Goal: Task Accomplishment & Management: Use online tool/utility

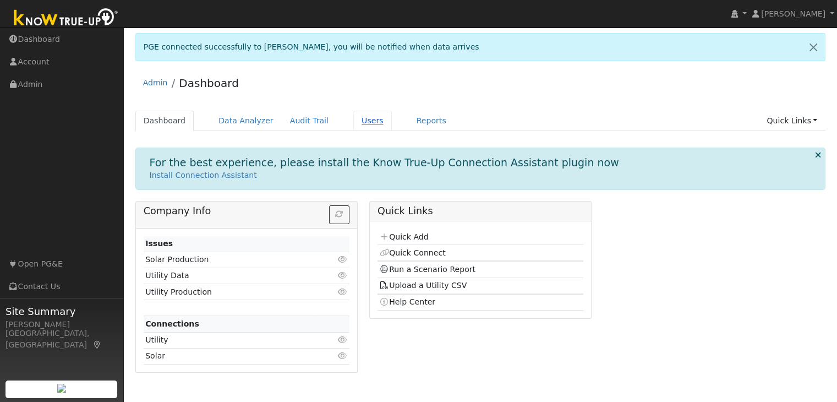
click at [353, 122] on link "Users" at bounding box center [372, 121] width 39 height 20
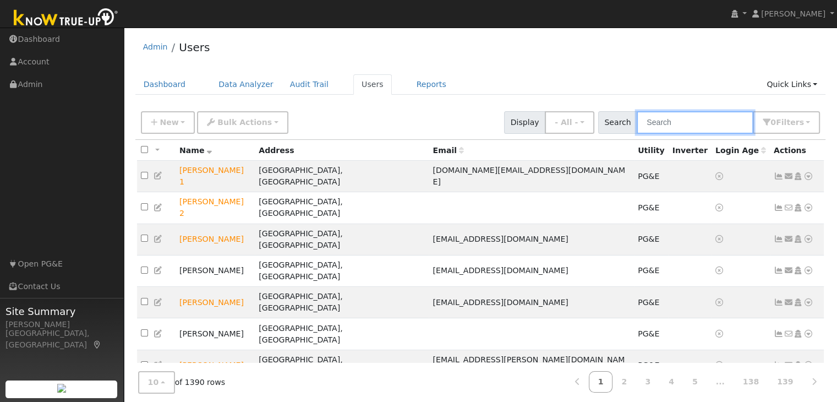
click at [670, 126] on input "text" at bounding box center [695, 122] width 117 height 23
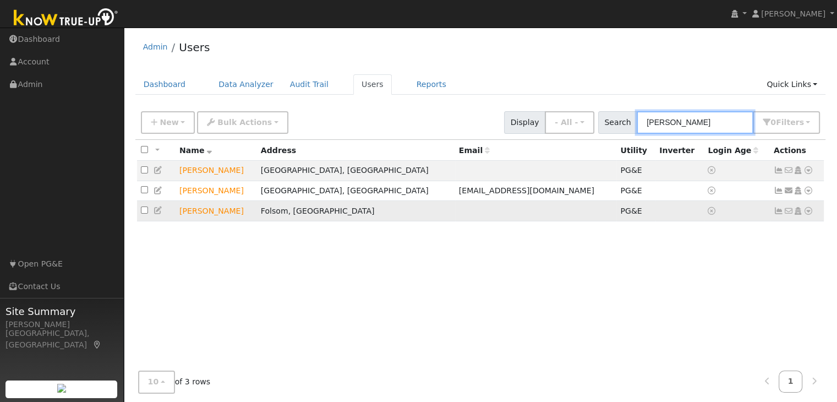
type input "brandon"
click at [807, 212] on icon at bounding box center [808, 211] width 10 height 8
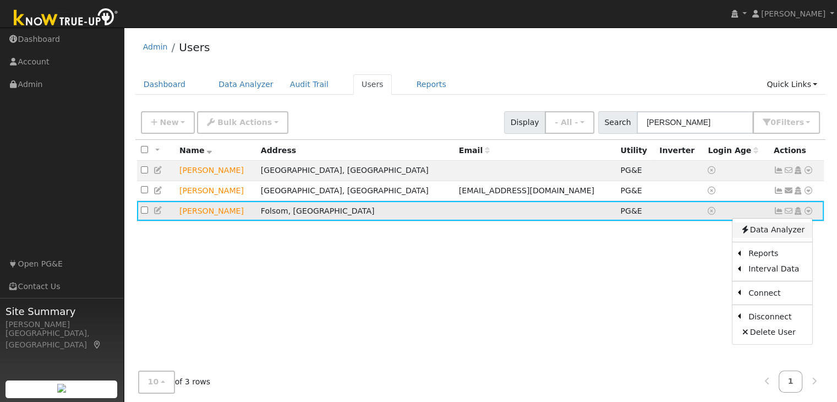
click at [791, 232] on link "Data Analyzer" at bounding box center [772, 229] width 80 height 15
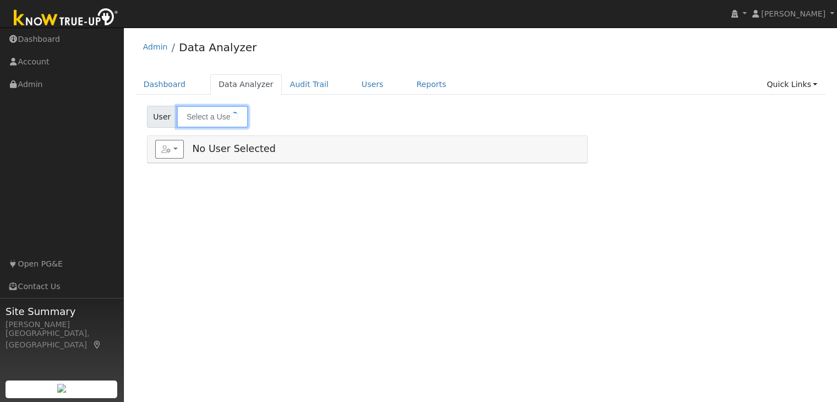
type input "[PERSON_NAME]"
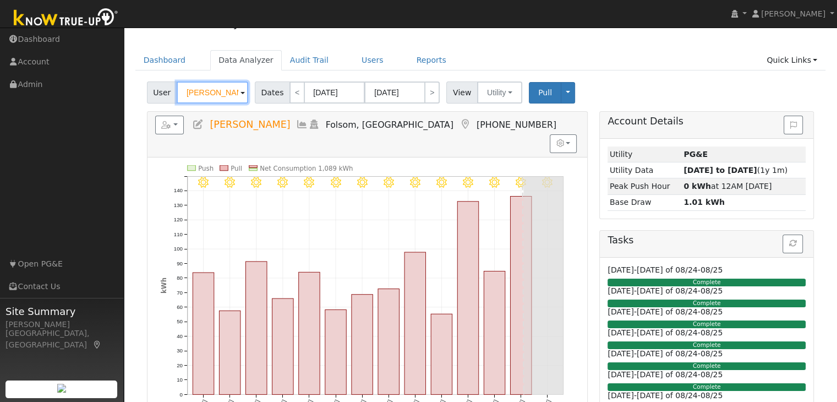
scroll to position [24, 0]
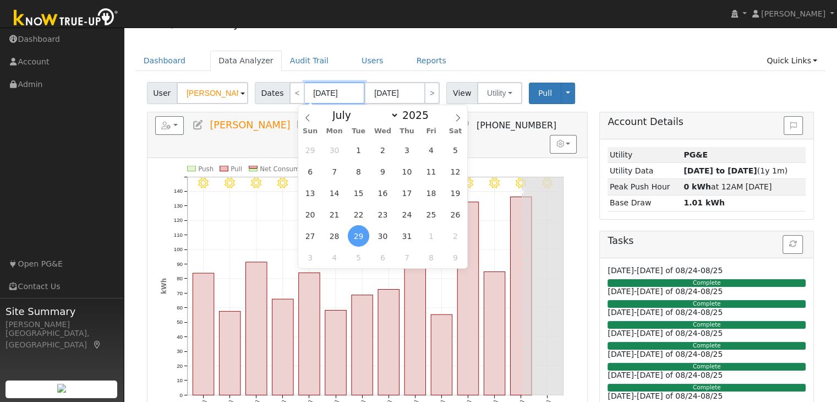
click at [321, 90] on input "[DATE]" at bounding box center [334, 93] width 61 height 22
click at [456, 119] on icon at bounding box center [458, 118] width 8 height 8
select select "7"
click at [434, 149] on span "1" at bounding box center [430, 149] width 21 height 21
type input "[DATE]"
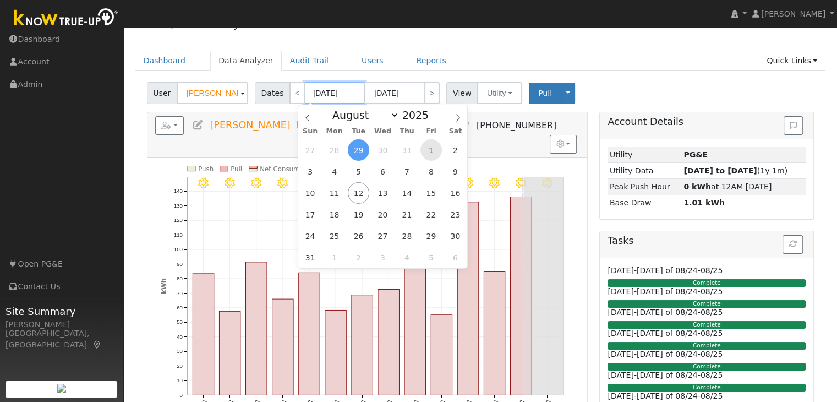
type input "[DATE]"
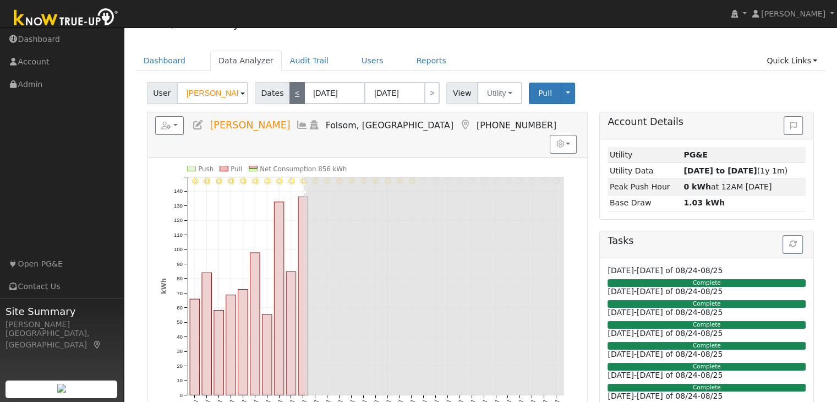
click at [290, 90] on link "<" at bounding box center [296, 93] width 15 height 22
type input "[DATE]"
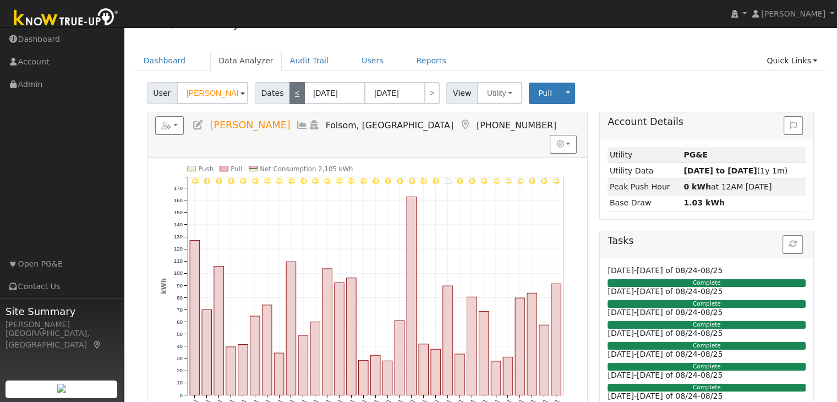
click at [290, 90] on link "<" at bounding box center [296, 93] width 15 height 22
type input "[DATE]"
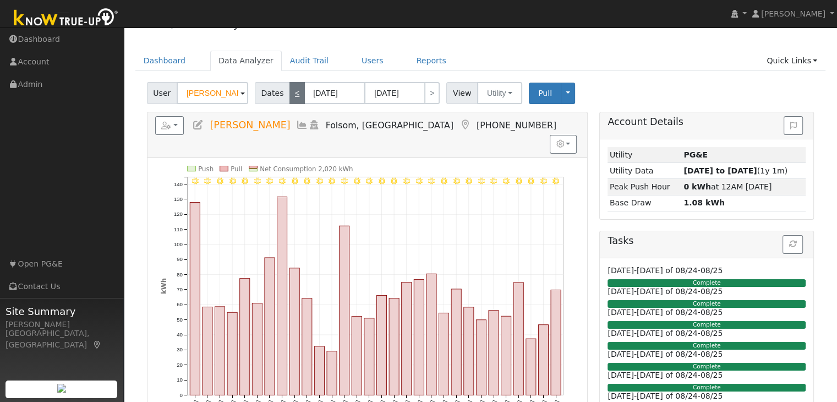
click at [290, 90] on link "<" at bounding box center [296, 93] width 15 height 22
type input "[DATE]"
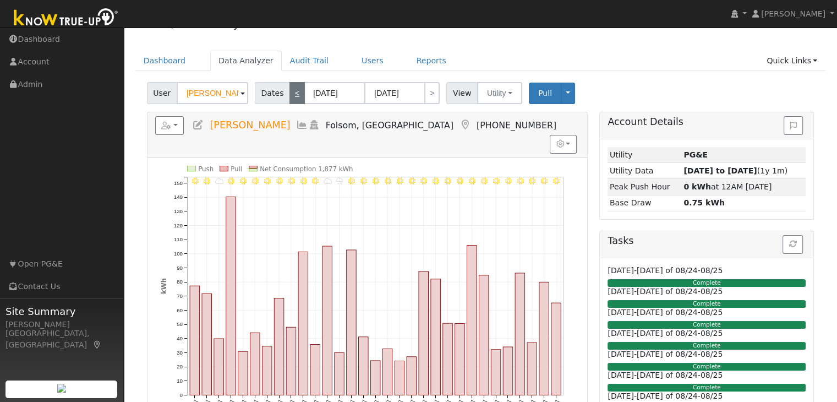
click at [290, 90] on link "<" at bounding box center [296, 93] width 15 height 22
type input "[DATE]"
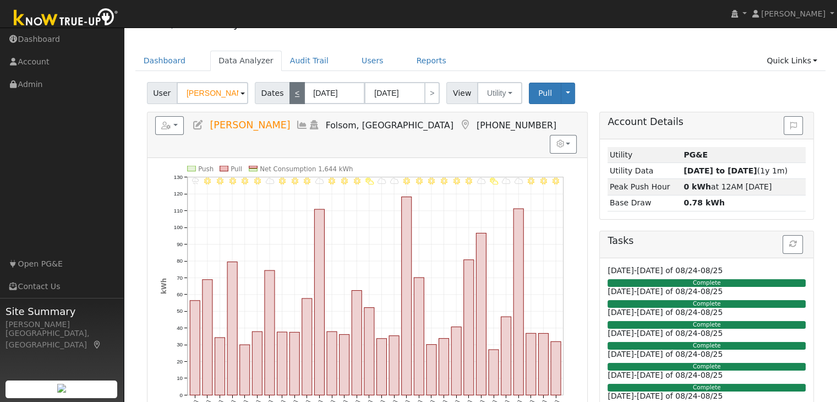
click at [290, 90] on link "<" at bounding box center [296, 93] width 15 height 22
type input "[DATE]"
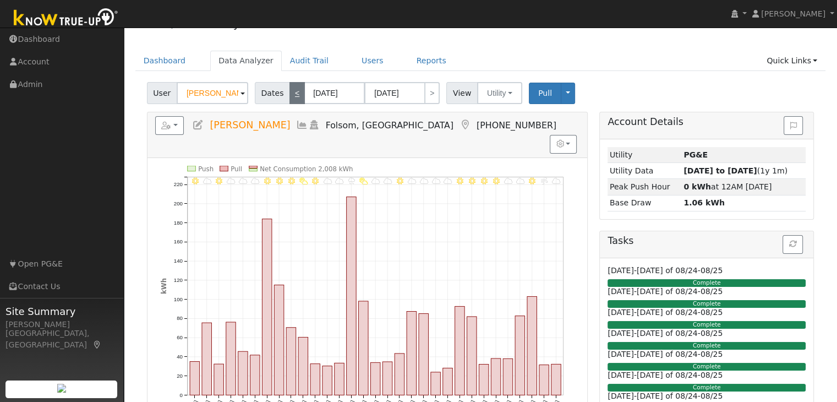
click at [290, 90] on link "<" at bounding box center [296, 93] width 15 height 22
type input "[DATE]"
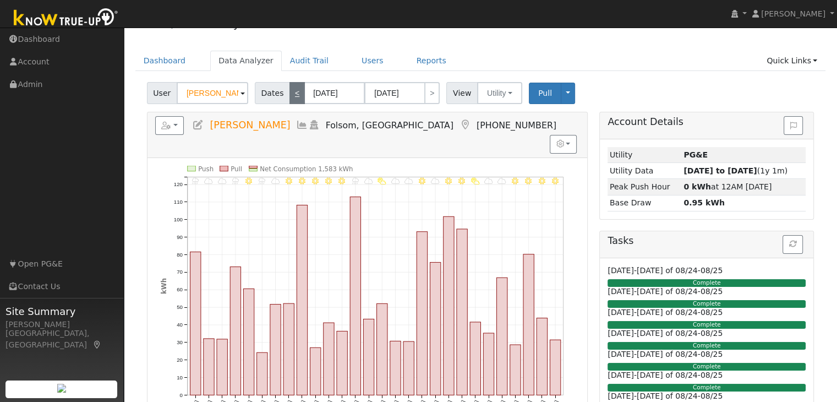
click at [290, 90] on link "<" at bounding box center [296, 93] width 15 height 22
type input "[DATE]"
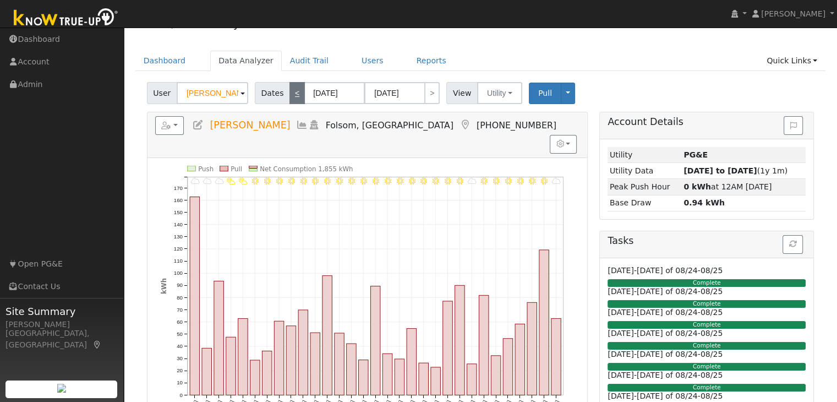
click at [290, 90] on link "<" at bounding box center [296, 93] width 15 height 22
type input "[DATE]"
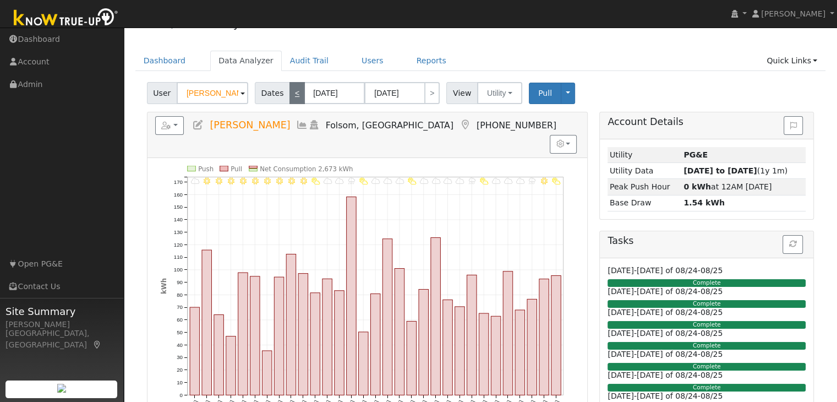
click at [290, 90] on link "<" at bounding box center [296, 93] width 15 height 22
type input "[DATE]"
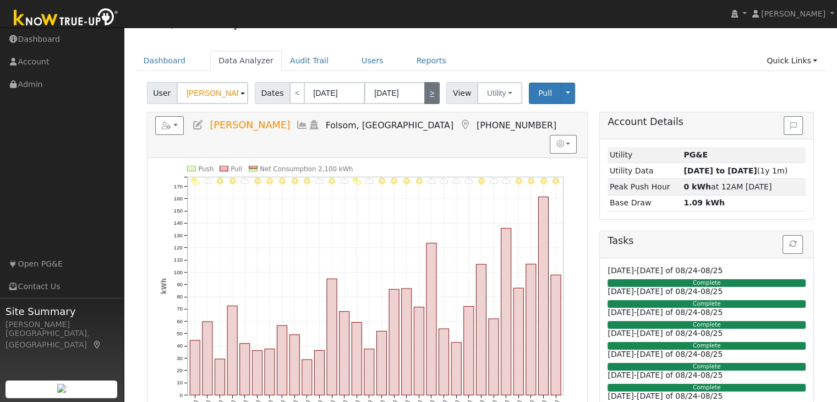
click at [427, 97] on link ">" at bounding box center [431, 93] width 15 height 22
type input "[DATE]"
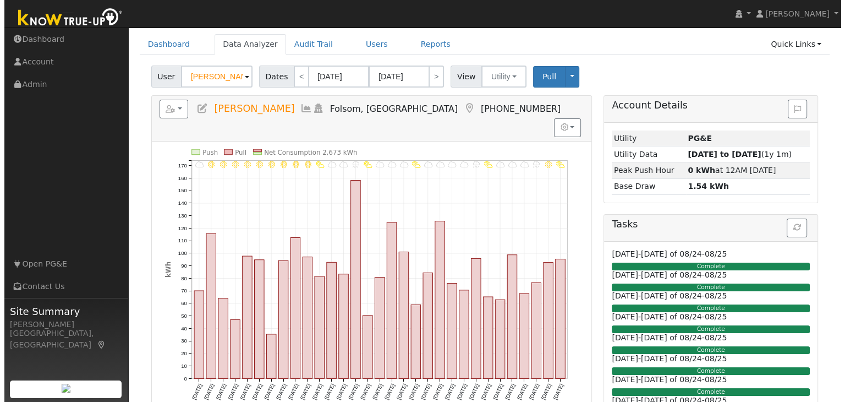
scroll to position [0, 0]
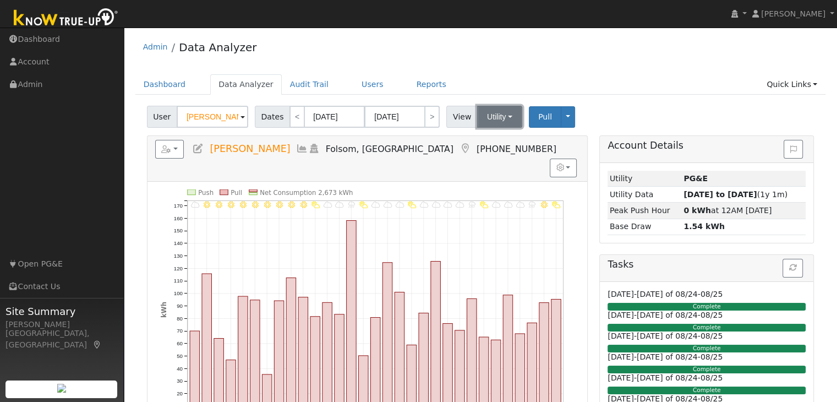
click at [484, 117] on button "Utility" at bounding box center [499, 117] width 45 height 22
click at [485, 141] on link "Utility" at bounding box center [513, 140] width 76 height 15
click at [173, 148] on button "button" at bounding box center [169, 149] width 29 height 19
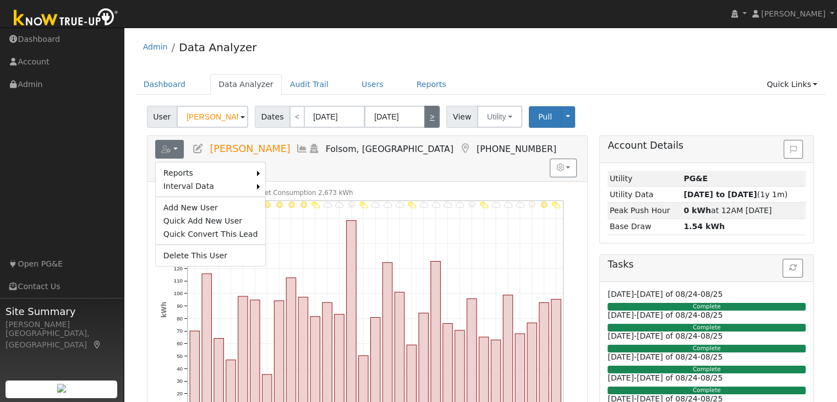
click at [427, 116] on link ">" at bounding box center [431, 117] width 15 height 22
type input "[DATE]"
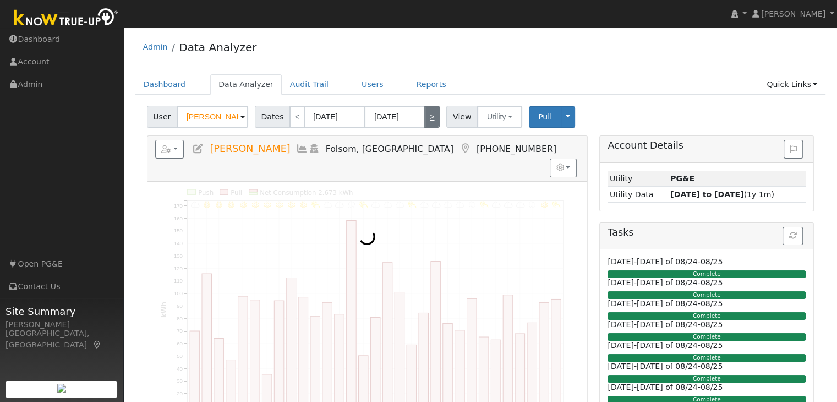
click at [427, 116] on link ">" at bounding box center [431, 117] width 15 height 22
type input "[DATE]"
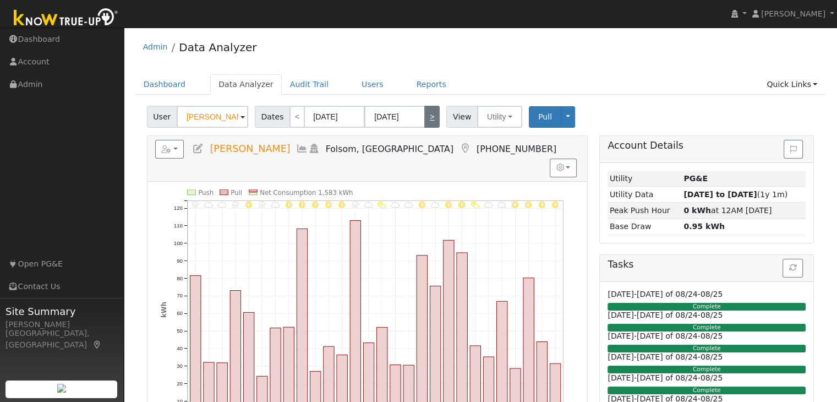
click at [427, 116] on link ">" at bounding box center [431, 117] width 15 height 22
type input "[DATE]"
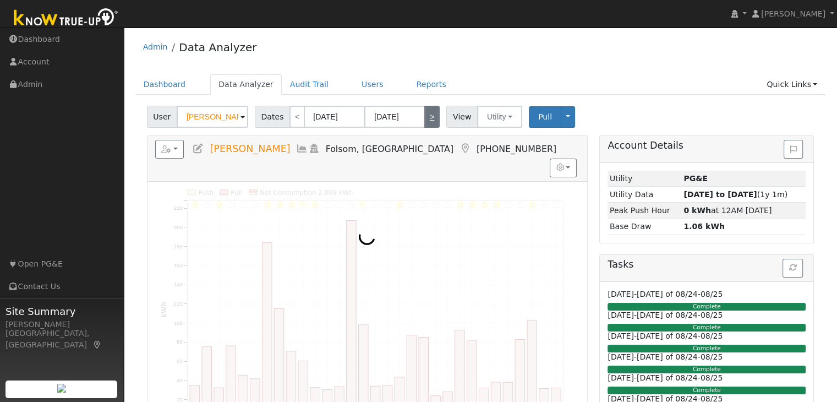
click at [427, 116] on link ">" at bounding box center [431, 117] width 15 height 22
type input "[DATE]"
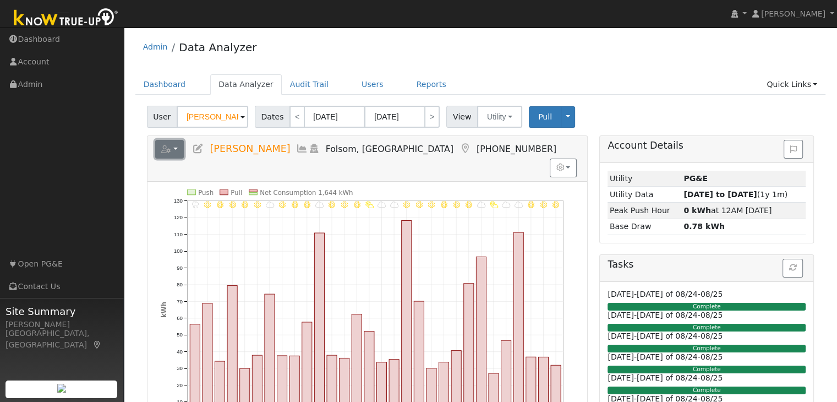
click at [177, 150] on button "button" at bounding box center [169, 149] width 29 height 19
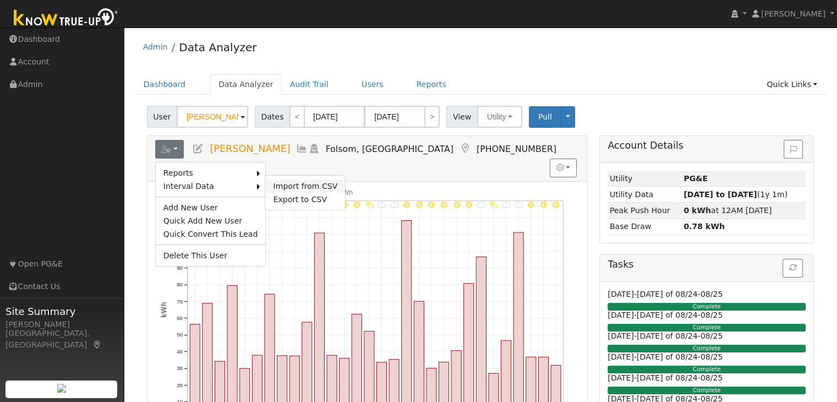
click at [276, 183] on link "Import from CSV" at bounding box center [305, 185] width 80 height 13
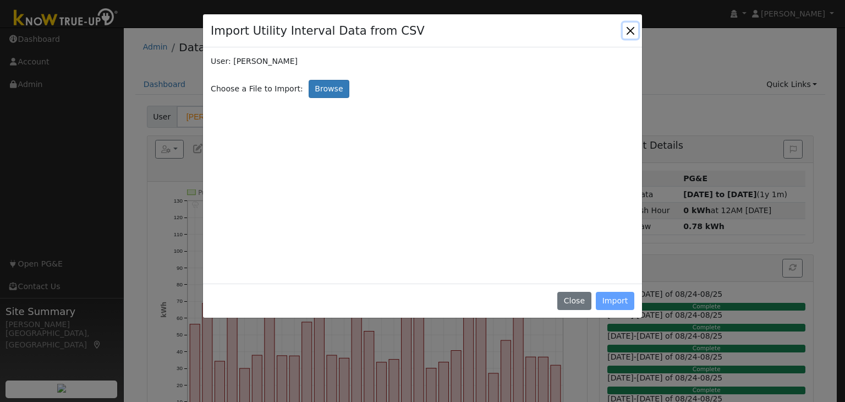
click at [624, 27] on button "Close" at bounding box center [630, 30] width 15 height 15
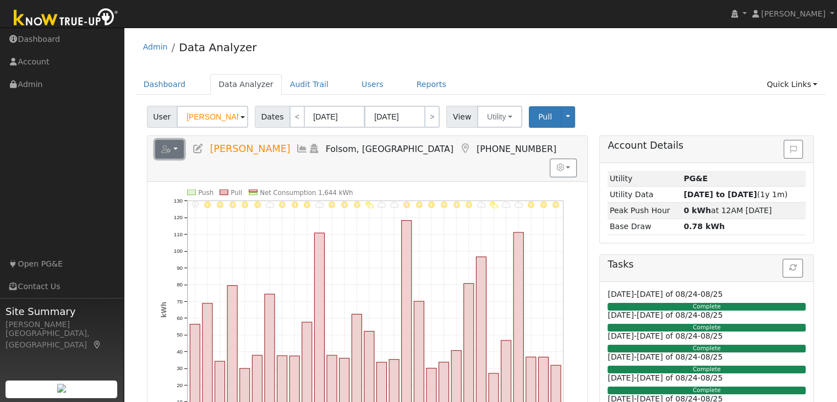
click at [171, 149] on button "button" at bounding box center [169, 149] width 29 height 19
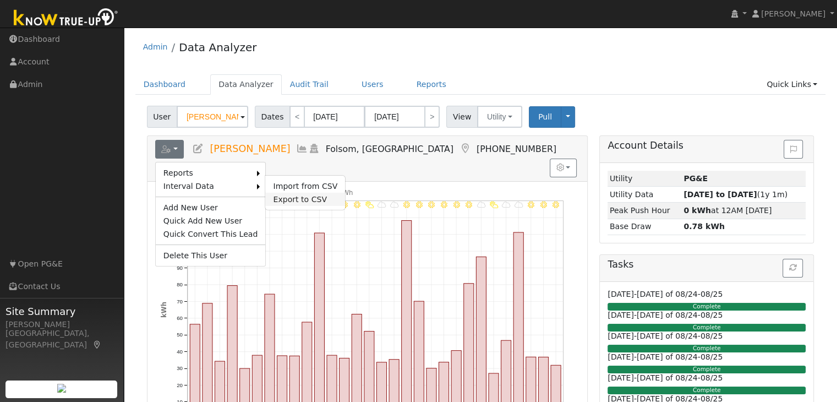
click at [269, 198] on link "Export to CSV" at bounding box center [305, 199] width 80 height 13
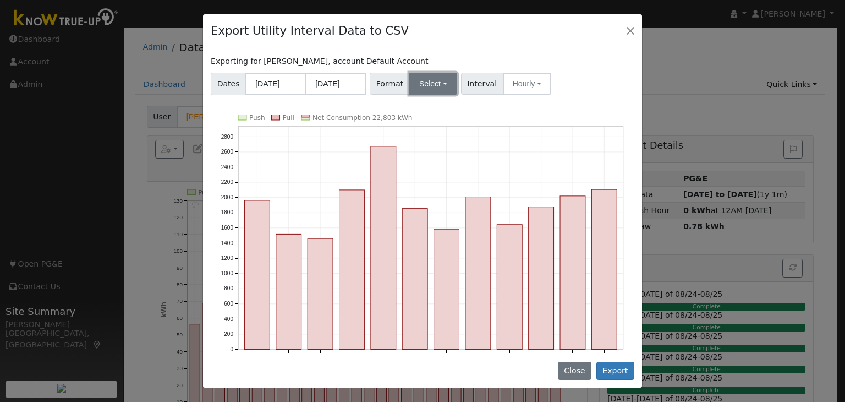
click at [436, 83] on button "Select" at bounding box center [433, 84] width 48 height 22
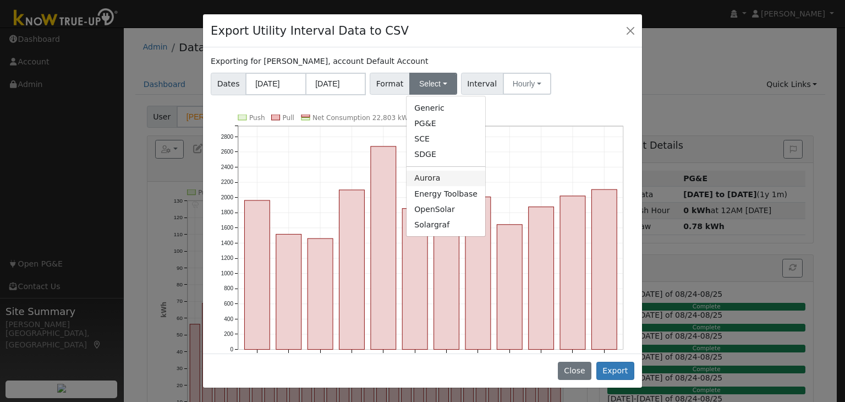
click at [432, 179] on link "Aurora" at bounding box center [446, 178] width 79 height 15
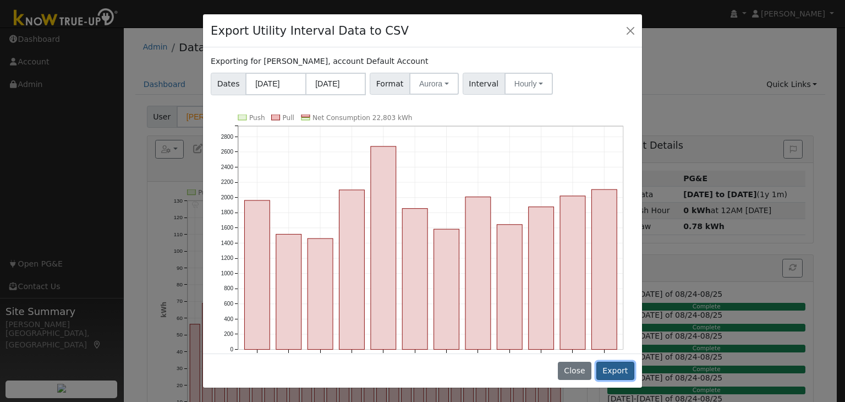
click at [623, 366] on button "Export" at bounding box center [615, 370] width 38 height 19
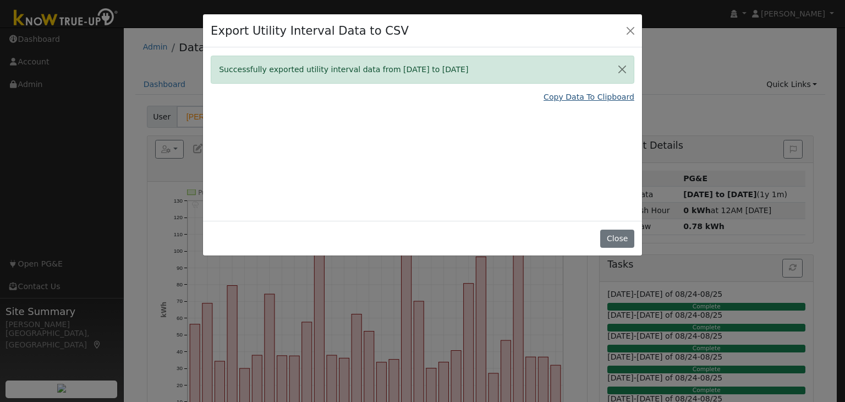
click at [602, 97] on link "Copy Data To Clipboard" at bounding box center [589, 97] width 91 height 12
